Goal: Transaction & Acquisition: Purchase product/service

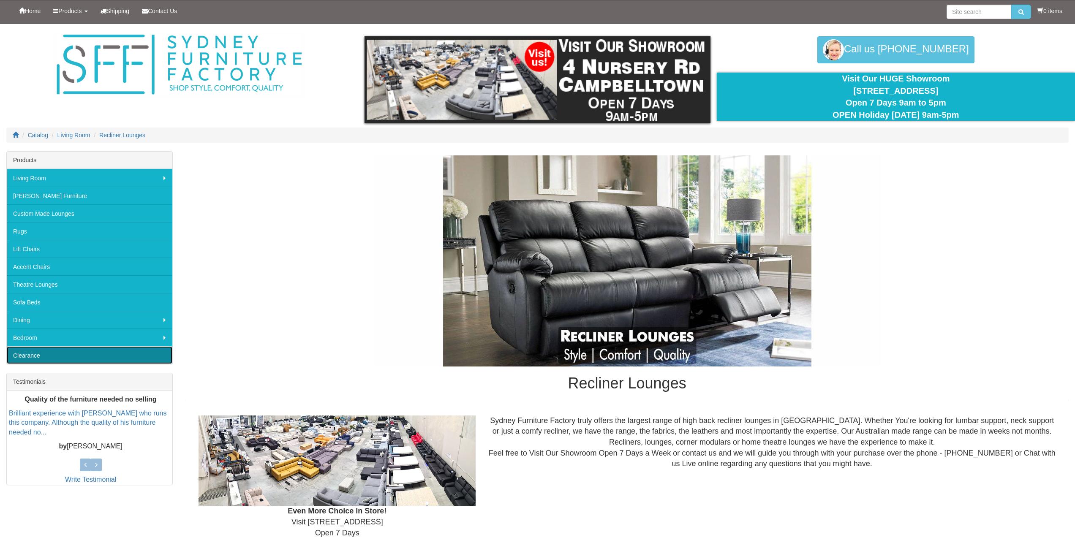
click at [32, 354] on link "Clearance" at bounding box center [90, 355] width 166 height 18
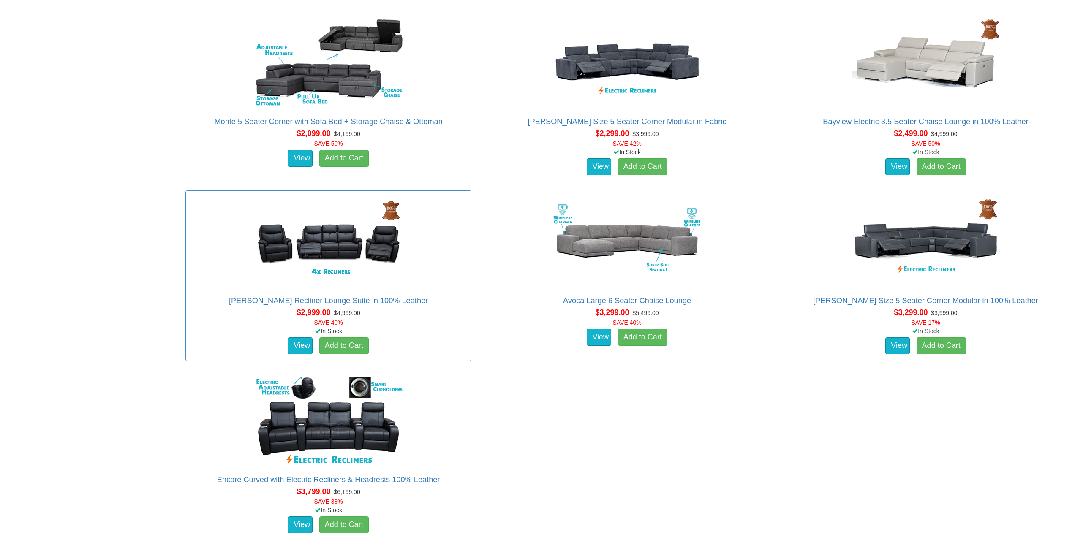
scroll to position [514, 0]
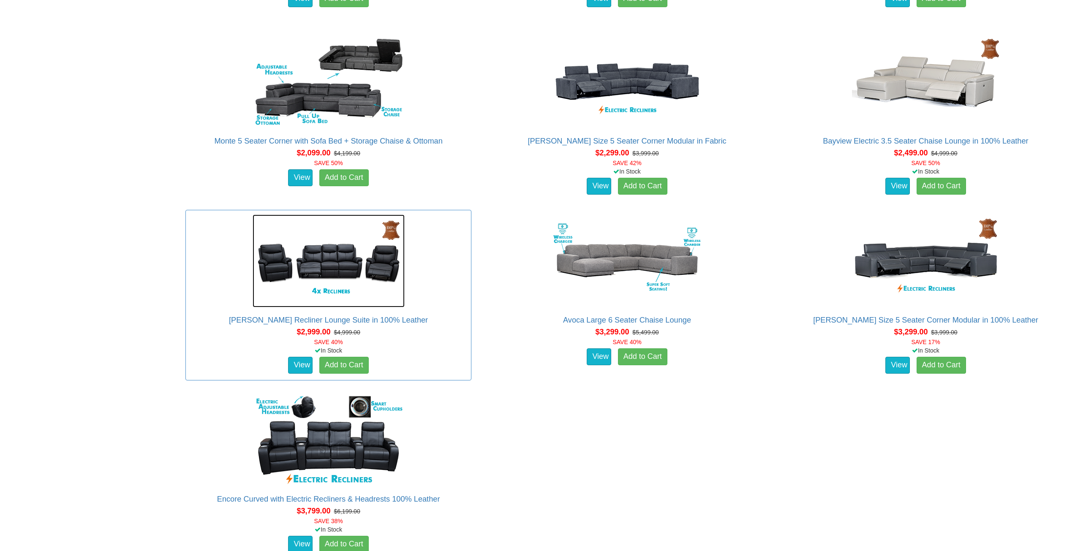
click at [341, 255] on img at bounding box center [329, 261] width 152 height 93
